Goal: Information Seeking & Learning: Learn about a topic

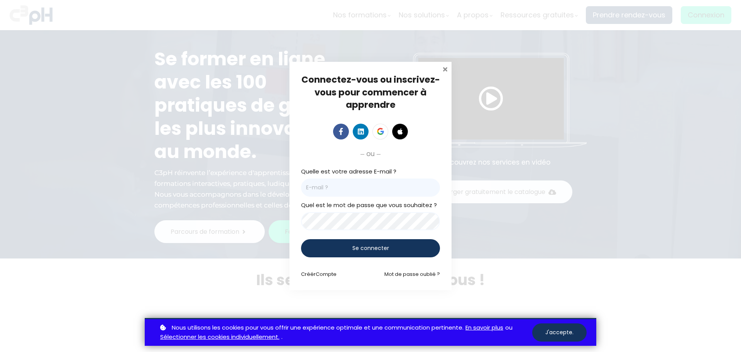
click at [445, 70] on span at bounding box center [445, 68] width 8 height 8
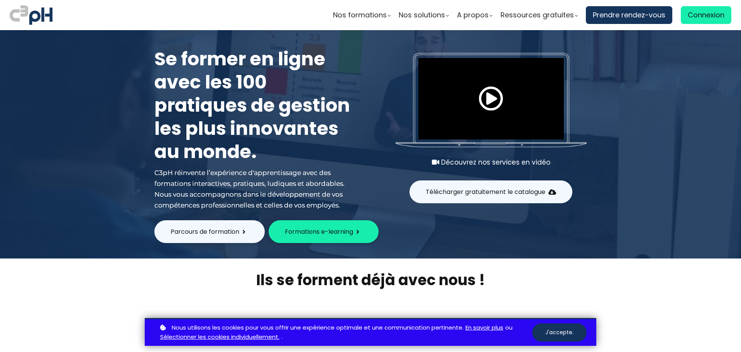
click at [341, 14] on span "Nos formations" at bounding box center [360, 15] width 54 height 12
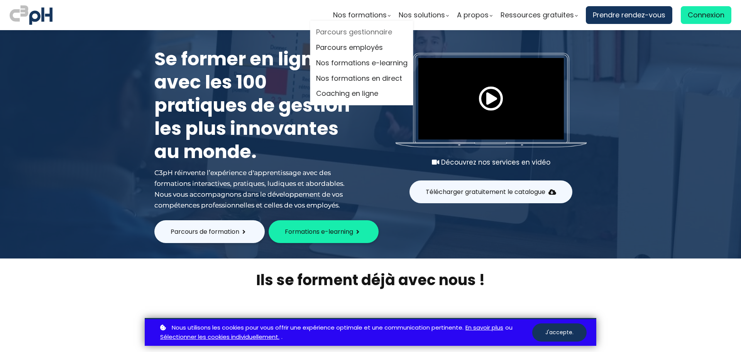
click at [356, 31] on link "Parcours gestionnaire" at bounding box center [362, 33] width 92 height 12
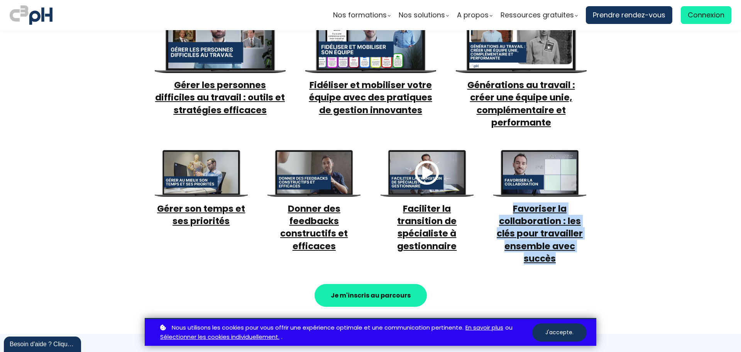
drag, startPoint x: 557, startPoint y: 253, endPoint x: 501, endPoint y: 200, distance: 76.7
click at [501, 202] on h3 "Favoriser la collaboration : les clés pour travailler ensemble avec succès" at bounding box center [540, 233] width 94 height 62
copy span "Favoriser la collaboration : les clés pour travailler ensemble avec succès"
